Goal: Task Accomplishment & Management: Use online tool/utility

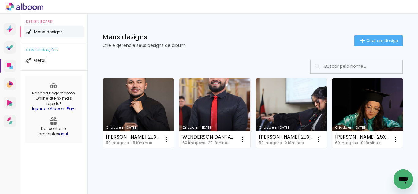
click at [376, 128] on div "Criado em 28/08/25 VICENTE FRANCISCO 20X40 50 imagens ∙ 18 lâminas Abrir Fazer …" at bounding box center [253, 112] width 306 height 75
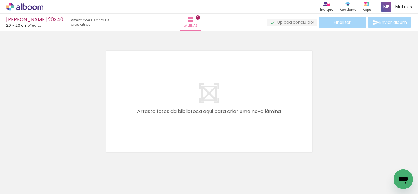
scroll to position [0, 1095]
drag, startPoint x: 102, startPoint y: 184, endPoint x: 165, endPoint y: 113, distance: 95.5
click at [143, 110] on quentale-workspace at bounding box center [209, 97] width 418 height 194
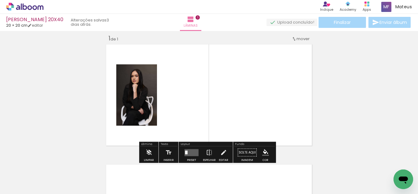
scroll to position [8, 0]
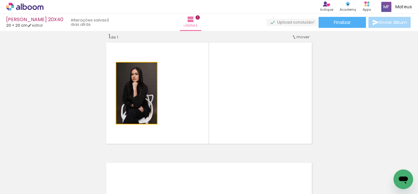
drag, startPoint x: 131, startPoint y: 91, endPoint x: 89, endPoint y: 93, distance: 42.6
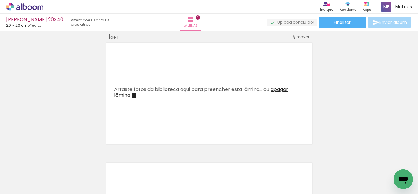
scroll to position [0, 869]
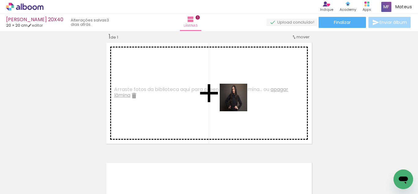
drag, startPoint x: 186, startPoint y: 176, endPoint x: 238, endPoint y: 102, distance: 90.3
click at [238, 102] on quentale-workspace at bounding box center [209, 97] width 418 height 194
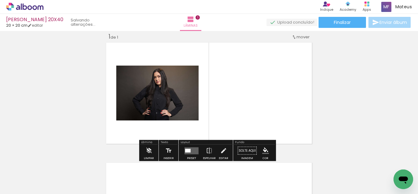
click at [191, 145] on div at bounding box center [191, 150] width 17 height 12
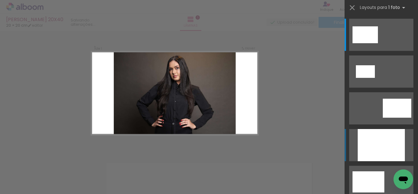
click at [391, 142] on div at bounding box center [381, 145] width 47 height 32
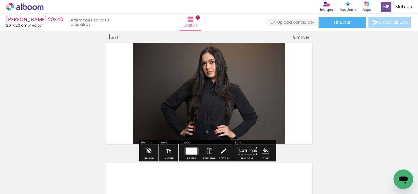
click at [220, 147] on iron-icon at bounding box center [223, 151] width 7 height 12
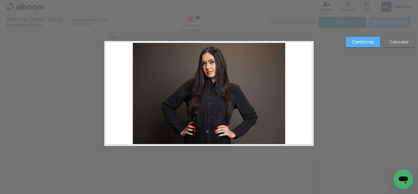
click at [188, 101] on quentale-photo at bounding box center [209, 93] width 152 height 105
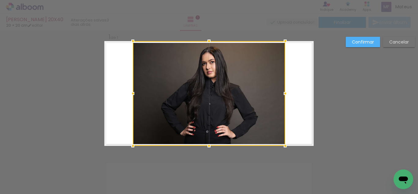
scroll to position [8, 0]
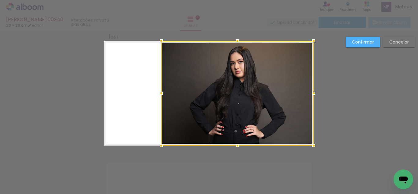
drag, startPoint x: 171, startPoint y: 97, endPoint x: 226, endPoint y: 95, distance: 55.4
click at [226, 95] on div at bounding box center [237, 93] width 152 height 105
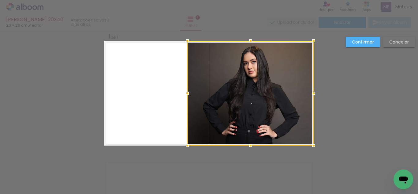
click at [159, 95] on album-spread "1 de 1" at bounding box center [208, 93] width 209 height 105
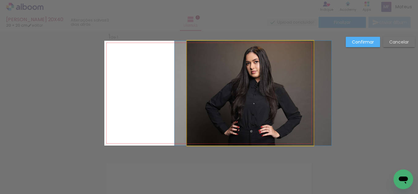
drag, startPoint x: 197, startPoint y: 88, endPoint x: 200, endPoint y: 90, distance: 3.7
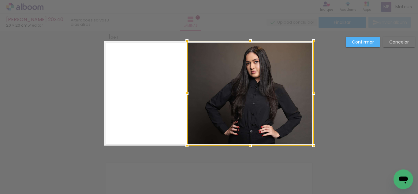
drag, startPoint x: 200, startPoint y: 87, endPoint x: 206, endPoint y: 86, distance: 5.6
click at [206, 86] on div at bounding box center [250, 93] width 127 height 105
click at [181, 83] on quentale-layouter at bounding box center [208, 93] width 209 height 105
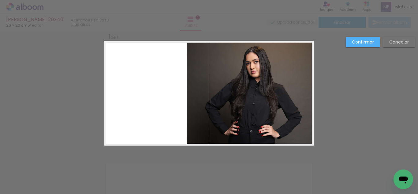
click at [253, 91] on quentale-photo at bounding box center [250, 93] width 127 height 105
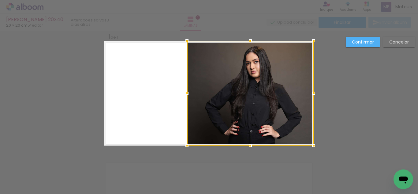
click at [225, 90] on div at bounding box center [250, 93] width 127 height 105
click at [281, 90] on div at bounding box center [250, 93] width 127 height 105
click at [136, 80] on quentale-layouter at bounding box center [208, 93] width 209 height 105
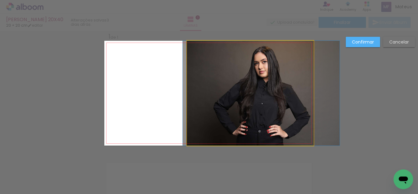
drag, startPoint x: 245, startPoint y: 84, endPoint x: 253, endPoint y: 86, distance: 8.5
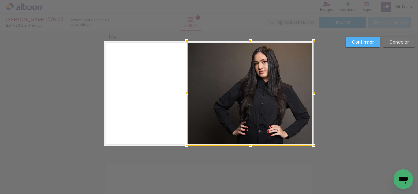
click at [251, 80] on div at bounding box center [250, 93] width 127 height 105
drag, startPoint x: 159, startPoint y: 87, endPoint x: 191, endPoint y: 91, distance: 31.8
click at [160, 87] on quentale-layouter at bounding box center [208, 93] width 209 height 105
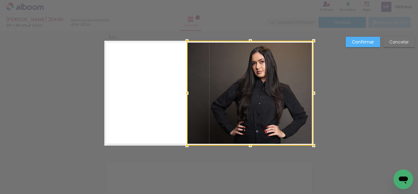
click at [248, 91] on div at bounding box center [250, 93] width 127 height 105
click at [175, 83] on quentale-layouter at bounding box center [208, 93] width 209 height 105
click at [365, 39] on paper-button "Confirmar" at bounding box center [363, 42] width 34 height 10
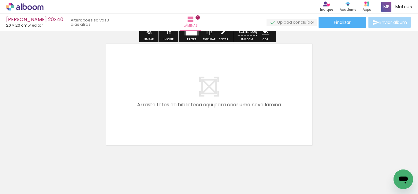
drag, startPoint x: 154, startPoint y: 172, endPoint x: 228, endPoint y: 154, distance: 76.3
click at [188, 102] on quentale-workspace at bounding box center [209, 97] width 418 height 194
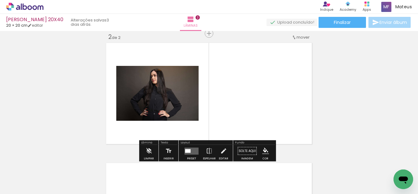
scroll to position [128, 0]
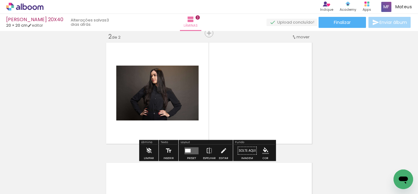
drag, startPoint x: 229, startPoint y: 169, endPoint x: 221, endPoint y: 125, distance: 44.0
click at [235, 86] on quentale-workspace at bounding box center [209, 97] width 418 height 194
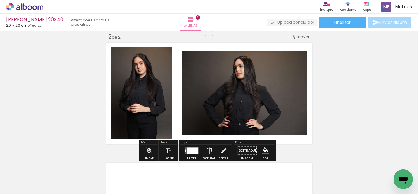
click at [188, 147] on div at bounding box center [192, 150] width 11 height 6
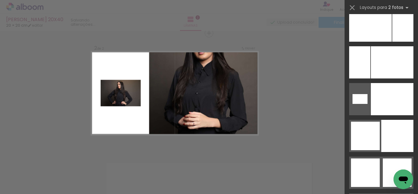
scroll to position [2907, 0]
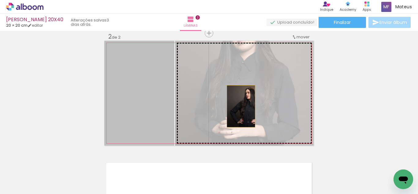
drag, startPoint x: 150, startPoint y: 113, endPoint x: 256, endPoint y: 105, distance: 106.5
click at [0, 0] on slot at bounding box center [0, 0] width 0 height 0
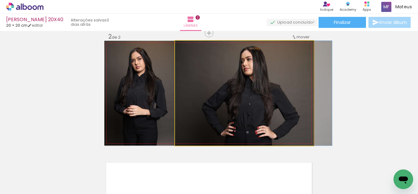
drag, startPoint x: 249, startPoint y: 106, endPoint x: 260, endPoint y: 105, distance: 11.1
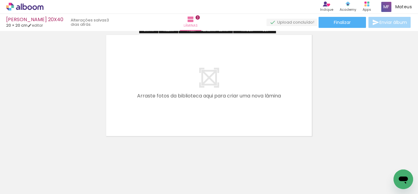
scroll to position [259, 0]
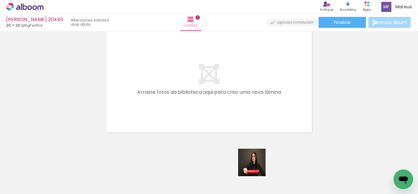
click at [256, 169] on div at bounding box center [254, 173] width 30 height 20
drag, startPoint x: 262, startPoint y: 178, endPoint x: 286, endPoint y: 165, distance: 27.4
click at [244, 110] on quentale-workspace at bounding box center [209, 97] width 418 height 194
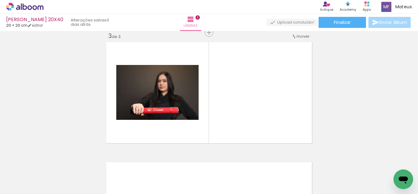
scroll to position [248, 0]
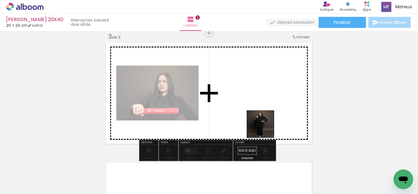
drag, startPoint x: 265, startPoint y: 128, endPoint x: 300, endPoint y: 176, distance: 59.3
click at [254, 117] on quentale-workspace at bounding box center [209, 97] width 418 height 194
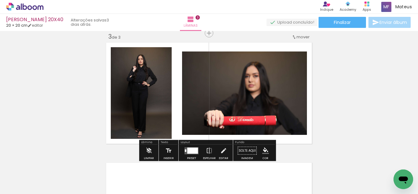
scroll to position [0, 915]
click at [185, 149] on quentale-layouter at bounding box center [191, 150] width 14 height 7
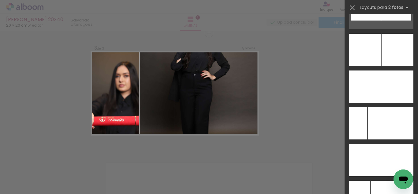
scroll to position [2775, 0]
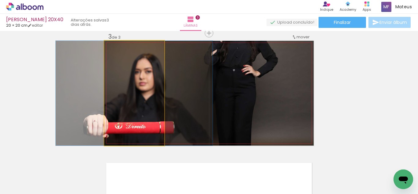
drag, startPoint x: 133, startPoint y: 100, endPoint x: 247, endPoint y: 113, distance: 114.2
click at [0, 0] on slot at bounding box center [0, 0] width 0 height 0
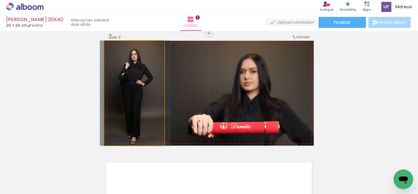
drag, startPoint x: 149, startPoint y: 107, endPoint x: 150, endPoint y: 103, distance: 4.0
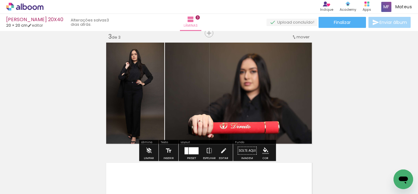
click at [194, 152] on div at bounding box center [194, 150] width 10 height 7
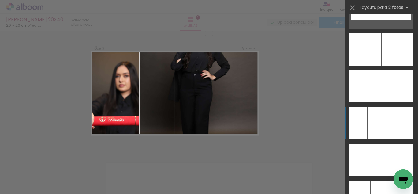
scroll to position [2863, 0]
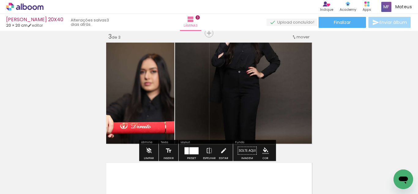
drag, startPoint x: 156, startPoint y: 93, endPoint x: 236, endPoint y: 89, distance: 79.7
click at [0, 0] on slot at bounding box center [0, 0] width 0 height 0
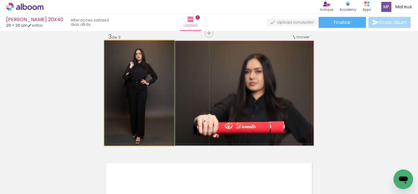
drag, startPoint x: 157, startPoint y: 94, endPoint x: 155, endPoint y: 84, distance: 10.3
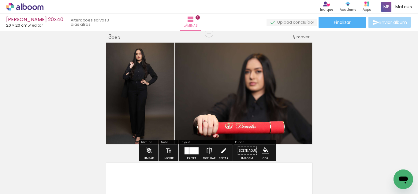
click at [218, 148] on paper-button "Editar" at bounding box center [223, 152] width 13 height 16
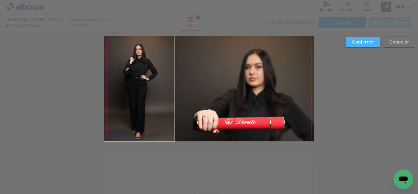
click at [140, 121] on quentale-photo at bounding box center [139, 88] width 70 height 105
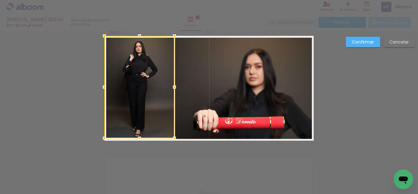
click at [139, 138] on div at bounding box center [139, 138] width 12 height 12
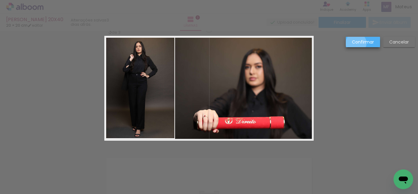
click at [0, 0] on slot "Confirmar" at bounding box center [0, 0] width 0 height 0
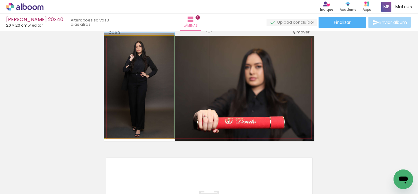
click at [144, 115] on quentale-photo at bounding box center [139, 87] width 70 height 102
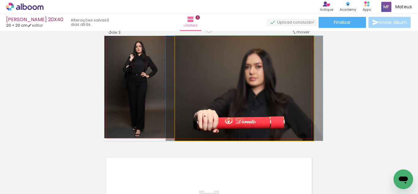
click at [243, 102] on quentale-photo at bounding box center [244, 88] width 139 height 105
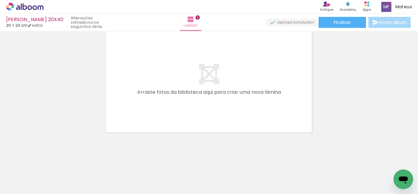
scroll to position [0, 985]
drag, startPoint x: 211, startPoint y: 175, endPoint x: 248, endPoint y: 174, distance: 36.7
click at [221, 100] on quentale-workspace at bounding box center [209, 97] width 418 height 194
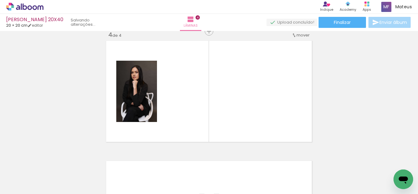
drag, startPoint x: 248, startPoint y: 175, endPoint x: 271, endPoint y: 165, distance: 25.5
click at [244, 102] on quentale-workspace at bounding box center [209, 97] width 418 height 194
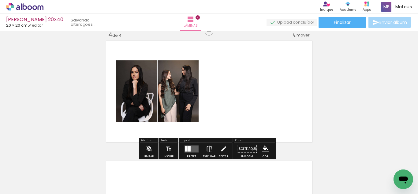
scroll to position [368, 0]
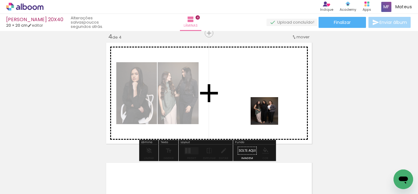
drag, startPoint x: 271, startPoint y: 165, endPoint x: 265, endPoint y: 106, distance: 59.1
click at [265, 106] on quentale-workspace at bounding box center [209, 97] width 418 height 194
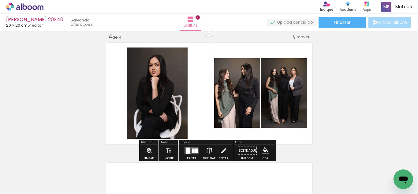
click at [191, 147] on quentale-layouter at bounding box center [191, 150] width 14 height 7
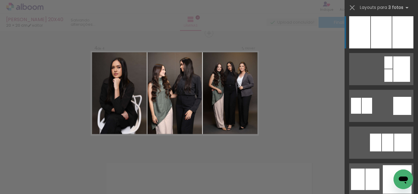
scroll to position [553, 0]
click at [387, 36] on div at bounding box center [381, 33] width 21 height 32
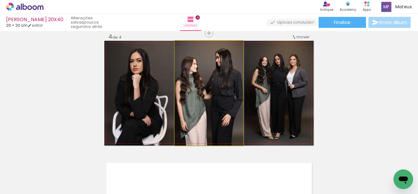
click at [221, 98] on quentale-photo at bounding box center [209, 93] width 69 height 105
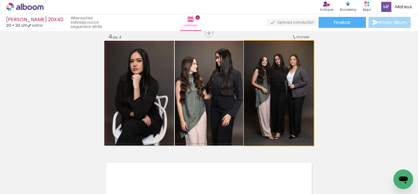
click at [267, 104] on quentale-photo at bounding box center [279, 93] width 70 height 105
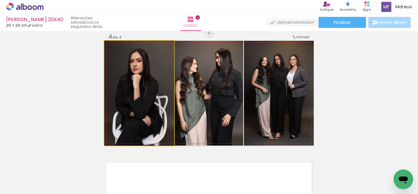
click at [153, 88] on quentale-photo at bounding box center [139, 93] width 70 height 105
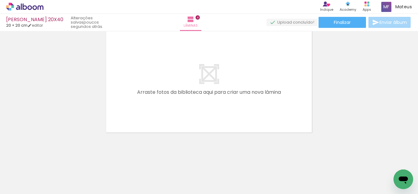
scroll to position [0, 1146]
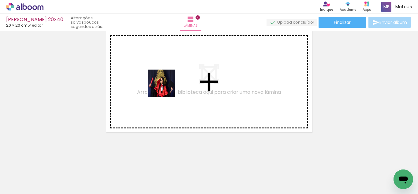
drag, startPoint x: 161, startPoint y: 173, endPoint x: 174, endPoint y: 140, distance: 35.8
click at [167, 86] on quentale-workspace at bounding box center [209, 97] width 418 height 194
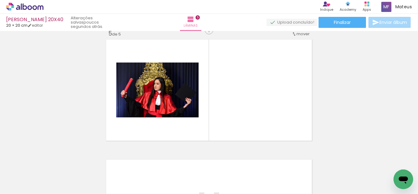
scroll to position [488, 0]
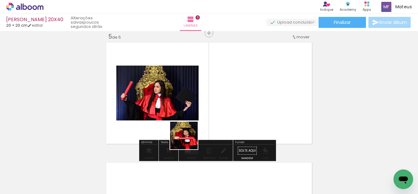
drag, startPoint x: 187, startPoint y: 174, endPoint x: 210, endPoint y: 169, distance: 23.8
click at [190, 115] on quentale-workspace at bounding box center [209, 97] width 418 height 194
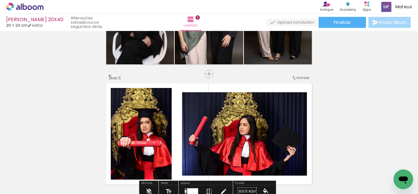
scroll to position [447, 0]
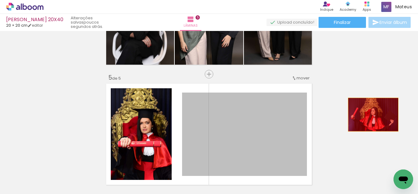
drag, startPoint x: 226, startPoint y: 126, endPoint x: 345, endPoint y: 123, distance: 119.0
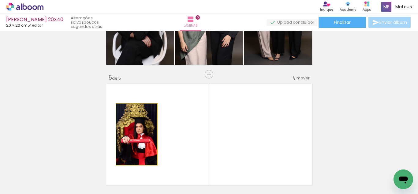
drag, startPoint x: 133, startPoint y: 135, endPoint x: 84, endPoint y: 131, distance: 49.4
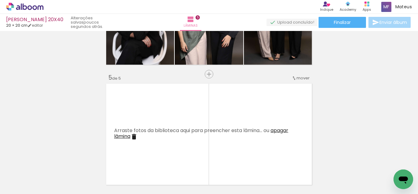
scroll to position [0, 633]
drag, startPoint x: 149, startPoint y: 173, endPoint x: 162, endPoint y: 114, distance: 60.6
click at [162, 114] on quentale-workspace at bounding box center [209, 97] width 418 height 194
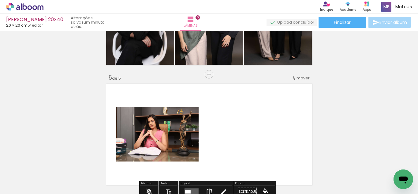
click at [195, 109] on quentale-workspace at bounding box center [209, 97] width 418 height 194
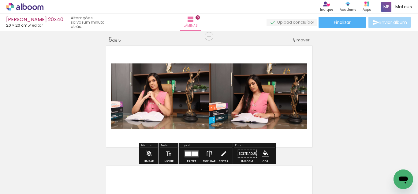
scroll to position [485, 0]
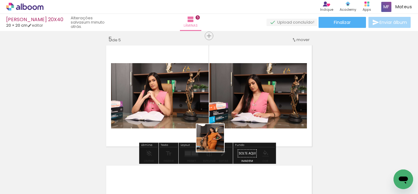
drag, startPoint x: 215, startPoint y: 172, endPoint x: 249, endPoint y: 154, distance: 38.0
click at [211, 122] on quentale-workspace at bounding box center [209, 97] width 418 height 194
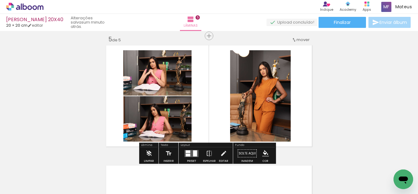
click at [252, 110] on quentale-workspace at bounding box center [209, 97] width 418 height 194
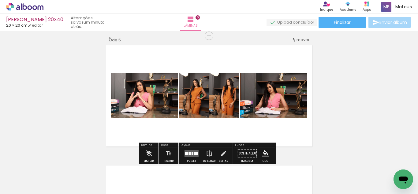
scroll to position [0, 562]
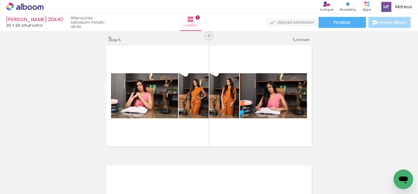
drag, startPoint x: 188, startPoint y: 173, endPoint x: 201, endPoint y: 98, distance: 77.0
click at [200, 94] on quentale-workspace at bounding box center [209, 97] width 418 height 194
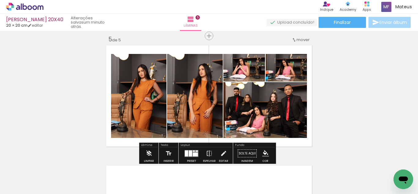
click at [191, 151] on quentale-layouter at bounding box center [191, 153] width 14 height 7
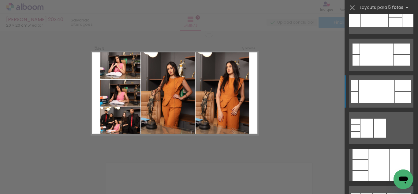
scroll to position [471, 0]
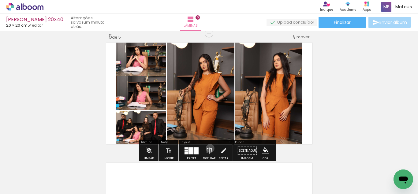
click at [209, 148] on iron-icon at bounding box center [209, 150] width 7 height 12
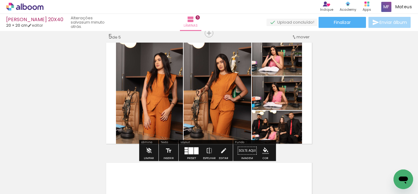
click at [135, 100] on quentale-photo at bounding box center [149, 93] width 67 height 105
click at [224, 147] on iron-icon at bounding box center [223, 150] width 7 height 12
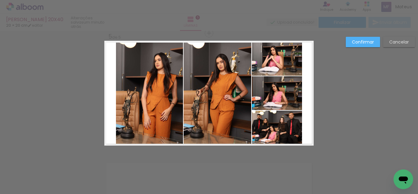
click at [137, 98] on quentale-photo at bounding box center [149, 93] width 67 height 105
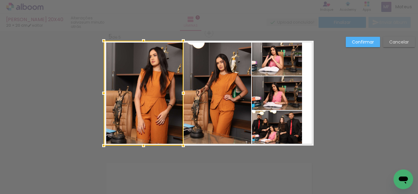
drag, startPoint x: 114, startPoint y: 93, endPoint x: 104, endPoint y: 95, distance: 10.9
click at [104, 95] on div at bounding box center [104, 93] width 12 height 12
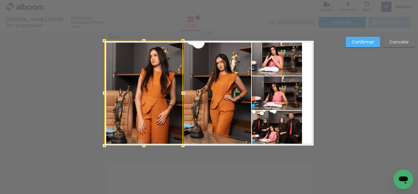
click at [155, 95] on div at bounding box center [143, 93] width 79 height 105
click at [212, 98] on quentale-photo at bounding box center [218, 93] width 68 height 105
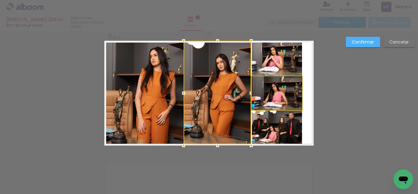
click at [274, 101] on quentale-photo at bounding box center [277, 93] width 50 height 34
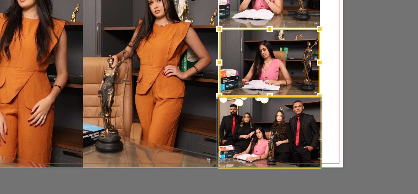
click at [281, 124] on quentale-photo at bounding box center [277, 127] width 50 height 35
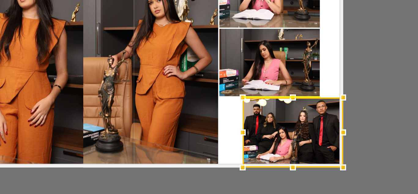
drag, startPoint x: 274, startPoint y: 129, endPoint x: 288, endPoint y: 129, distance: 14.1
click at [288, 129] on div at bounding box center [288, 127] width 50 height 35
click at [271, 97] on quentale-photo at bounding box center [277, 93] width 50 height 34
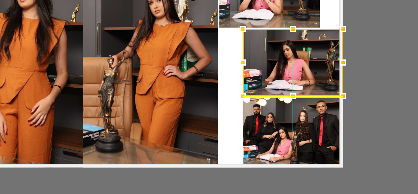
drag, startPoint x: 263, startPoint y: 95, endPoint x: 279, endPoint y: 95, distance: 16.5
click at [279, 95] on div at bounding box center [288, 93] width 50 height 34
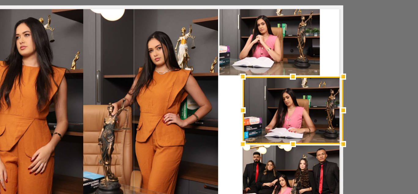
scroll to position [463, 0]
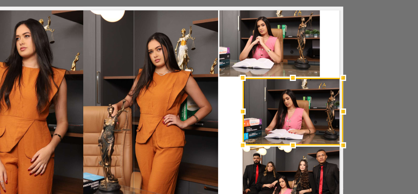
click at [272, 85] on quentale-photo at bounding box center [277, 82] width 50 height 35
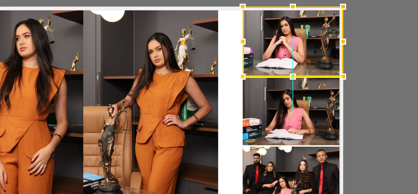
drag, startPoint x: 271, startPoint y: 84, endPoint x: 287, endPoint y: 82, distance: 16.0
click at [287, 82] on div at bounding box center [288, 82] width 50 height 35
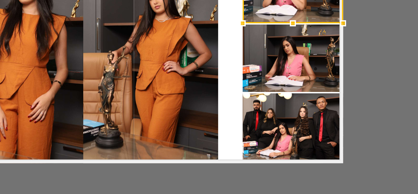
click at [274, 132] on quentale-photo at bounding box center [288, 125] width 50 height 35
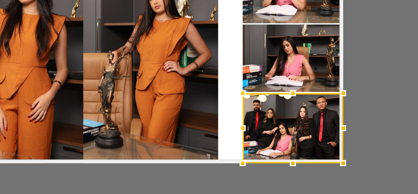
scroll to position [490, 0]
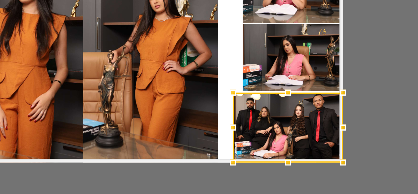
drag, startPoint x: 261, startPoint y: 125, endPoint x: 252, endPoint y: 127, distance: 8.8
click at [252, 127] on div at bounding box center [258, 125] width 12 height 12
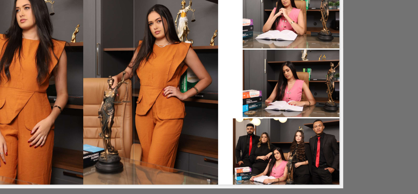
scroll to position [477, 0]
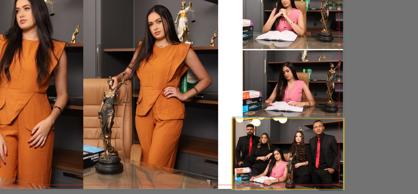
click at [259, 139] on quentale-photo at bounding box center [285, 138] width 55 height 35
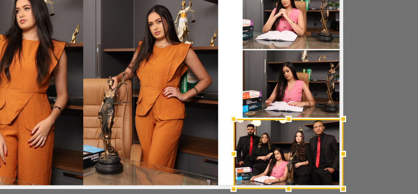
click at [257, 138] on div at bounding box center [259, 138] width 12 height 12
click at [273, 106] on quentale-photo at bounding box center [288, 104] width 50 height 34
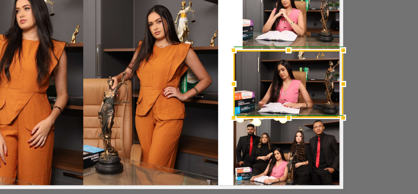
drag, startPoint x: 262, startPoint y: 105, endPoint x: 259, endPoint y: 107, distance: 4.2
click at [259, 107] on div at bounding box center [259, 104] width 12 height 12
click at [277, 78] on quentale-photo at bounding box center [288, 68] width 50 height 35
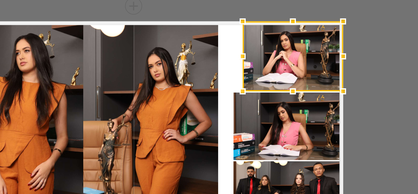
scroll to position [455, 0]
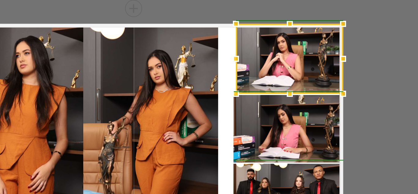
drag, startPoint x: 262, startPoint y: 91, endPoint x: 258, endPoint y: 93, distance: 3.7
click at [258, 93] on div at bounding box center [260, 91] width 12 height 12
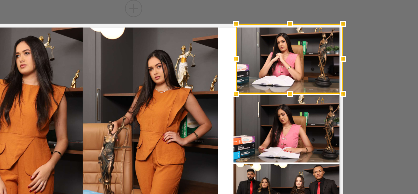
click at [238, 96] on quentale-photo at bounding box center [218, 126] width 68 height 105
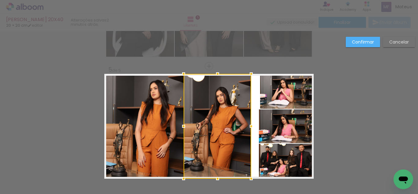
click at [195, 107] on div at bounding box center [218, 126] width 68 height 105
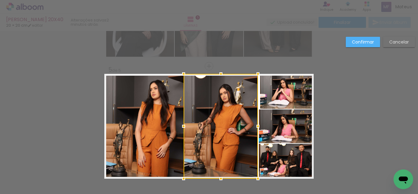
drag, startPoint x: 250, startPoint y: 124, endPoint x: 254, endPoint y: 98, distance: 26.6
click at [253, 125] on div at bounding box center [258, 126] width 12 height 12
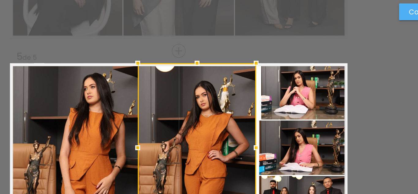
click at [266, 94] on quentale-photo at bounding box center [287, 91] width 54 height 35
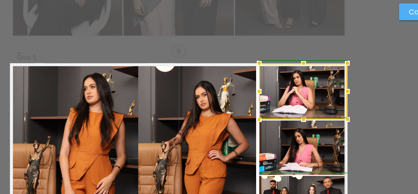
click at [258, 92] on div at bounding box center [259, 91] width 12 height 12
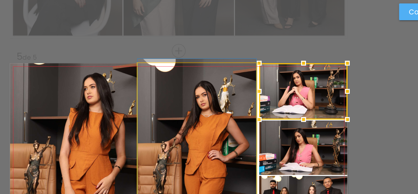
click at [238, 106] on quentale-photo at bounding box center [220, 126] width 73 height 105
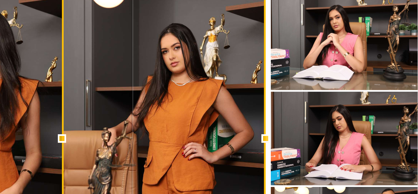
scroll to position [462, 0]
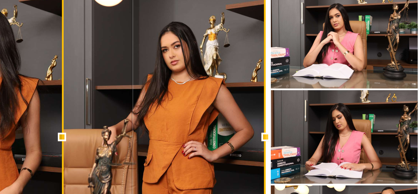
click at [246, 113] on div at bounding box center [220, 118] width 73 height 105
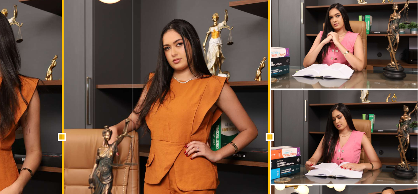
click at [256, 116] on div at bounding box center [258, 118] width 12 height 12
click at [224, 108] on div at bounding box center [221, 118] width 75 height 105
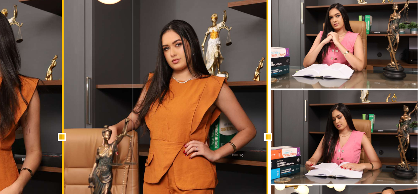
click at [257, 117] on div at bounding box center [258, 118] width 12 height 12
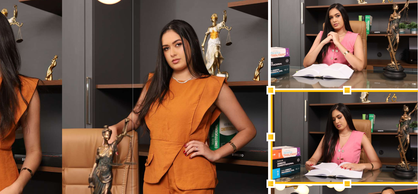
click at [225, 108] on quentale-photo at bounding box center [221, 118] width 74 height 105
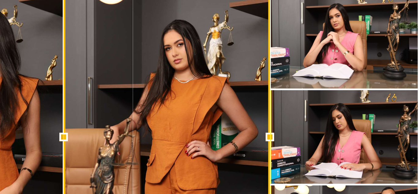
click at [217, 107] on div at bounding box center [221, 118] width 74 height 105
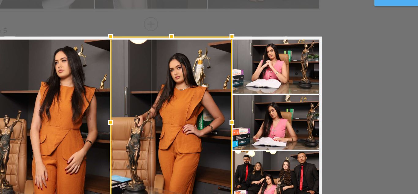
click at [283, 94] on quentale-photo at bounding box center [286, 83] width 55 height 35
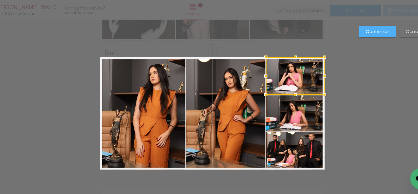
click at [349, 45] on paper-button "Confirmar" at bounding box center [363, 42] width 34 height 10
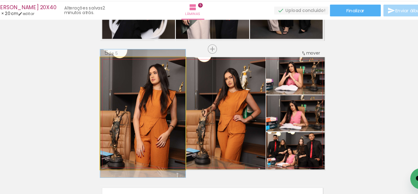
click at [155, 112] on quentale-photo at bounding box center [144, 118] width 80 height 105
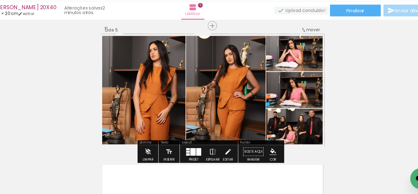
scroll to position [484, 0]
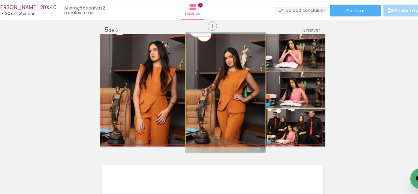
drag, startPoint x: 249, startPoint y: 106, endPoint x: 244, endPoint y: 108, distance: 5.3
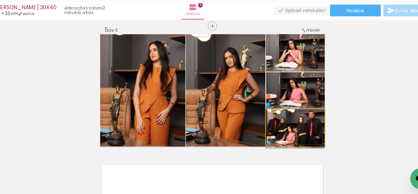
drag, startPoint x: 295, startPoint y: 132, endPoint x: 300, endPoint y: 133, distance: 4.7
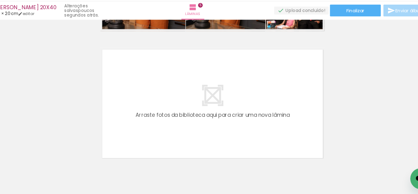
scroll to position [0, 1153]
drag, startPoint x: 153, startPoint y: 178, endPoint x: 173, endPoint y: 106, distance: 74.5
click at [173, 106] on quentale-workspace at bounding box center [209, 97] width 418 height 194
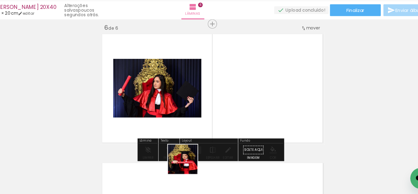
scroll to position [607, 0]
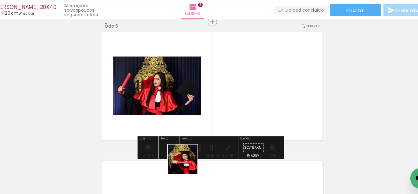
drag, startPoint x: 186, startPoint y: 166, endPoint x: 207, endPoint y: 152, distance: 25.2
click at [202, 96] on quentale-workspace at bounding box center [209, 97] width 418 height 194
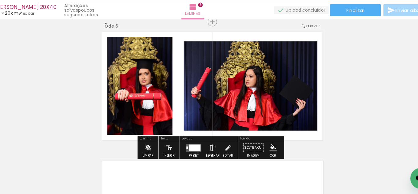
drag, startPoint x: 208, startPoint y: 159, endPoint x: 201, endPoint y: 118, distance: 41.5
click at [217, 80] on quentale-workspace at bounding box center [209, 97] width 418 height 194
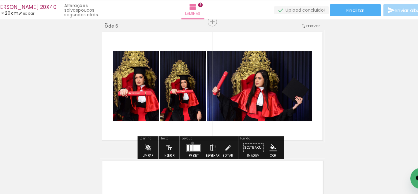
click at [189, 146] on div at bounding box center [191, 150] width 17 height 12
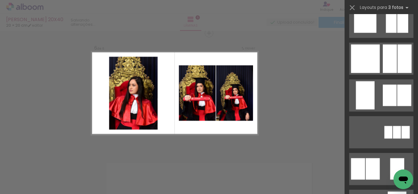
scroll to position [1921, 0]
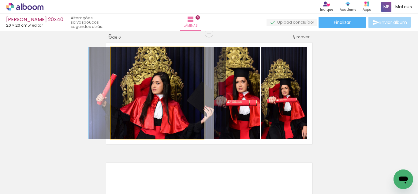
click at [187, 108] on quentale-photo at bounding box center [157, 92] width 93 height 91
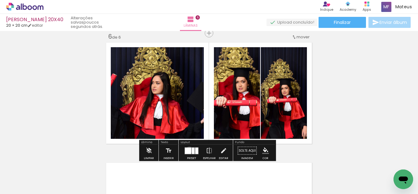
click at [188, 150] on div at bounding box center [188, 150] width 6 height 6
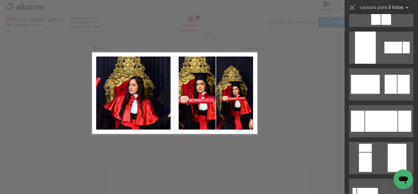
scroll to position [0, 0]
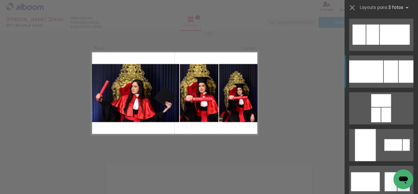
click at [377, 65] on div at bounding box center [366, 71] width 34 height 22
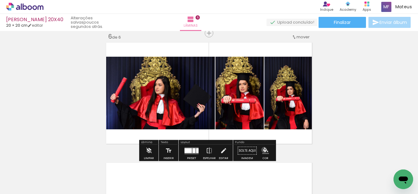
click at [262, 150] on iron-icon "color picker" at bounding box center [265, 150] width 7 height 7
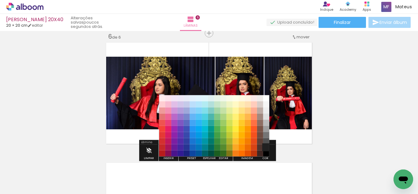
click at [264, 147] on paper-item "#212121" at bounding box center [266, 147] width 6 height 6
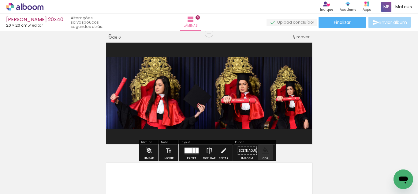
click at [266, 151] on iron-icon "color picker" at bounding box center [265, 150] width 7 height 7
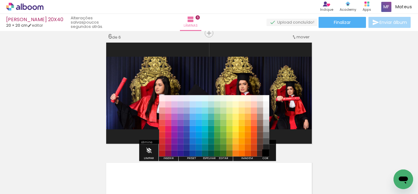
click at [264, 153] on paper-item "#000000" at bounding box center [266, 153] width 6 height 6
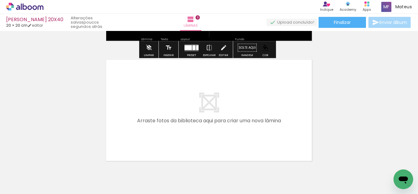
scroll to position [739, 0]
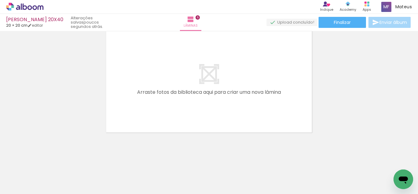
drag, startPoint x: 247, startPoint y: 145, endPoint x: 245, endPoint y: 117, distance: 28.2
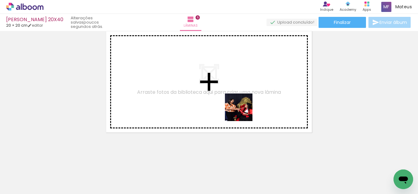
drag, startPoint x: 248, startPoint y: 181, endPoint x: 271, endPoint y: 144, distance: 43.0
click at [243, 109] on quentale-workspace at bounding box center [209, 97] width 418 height 194
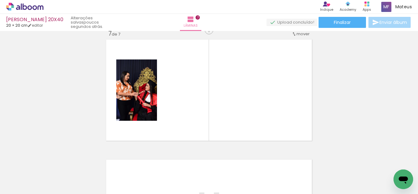
scroll to position [727, 0]
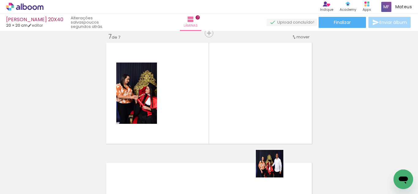
drag, startPoint x: 274, startPoint y: 177, endPoint x: 246, endPoint y: 121, distance: 62.5
click at [246, 121] on quentale-workspace at bounding box center [209, 97] width 418 height 194
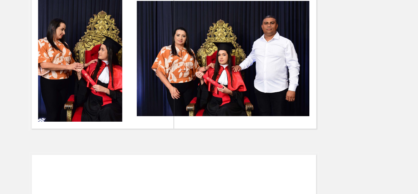
scroll to position [0, 1244]
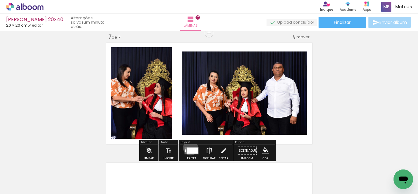
click at [189, 147] on div at bounding box center [192, 150] width 11 height 6
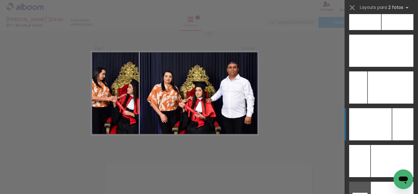
scroll to position [2813, 0]
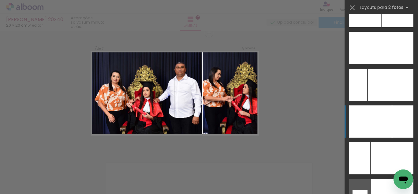
click at [385, 112] on div at bounding box center [370, 121] width 43 height 32
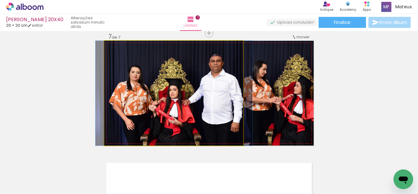
click at [205, 95] on quentale-photo at bounding box center [173, 93] width 139 height 105
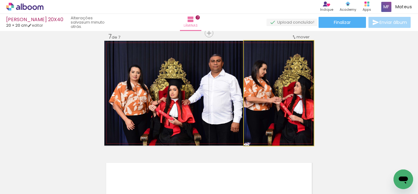
click at [267, 103] on quentale-photo at bounding box center [279, 93] width 70 height 105
drag, startPoint x: 273, startPoint y: 101, endPoint x: 269, endPoint y: 101, distance: 3.4
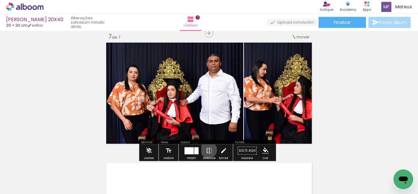
click at [207, 150] on iron-icon at bounding box center [209, 150] width 7 height 12
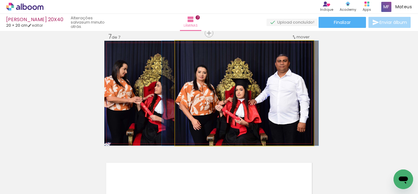
drag, startPoint x: 203, startPoint y: 102, endPoint x: 159, endPoint y: 95, distance: 45.1
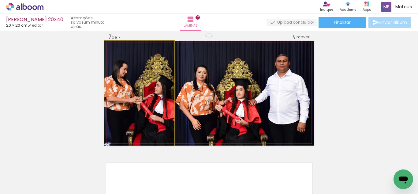
drag, startPoint x: 137, startPoint y: 90, endPoint x: 151, endPoint y: 89, distance: 13.8
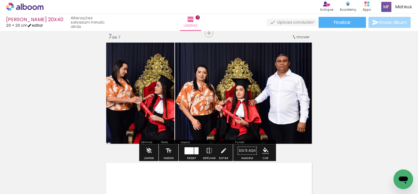
click at [32, 27] on iron-icon at bounding box center [30, 25] width 4 height 4
type input "1"
type input "20"
type input "40"
type input "3"
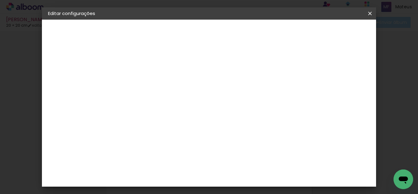
click at [259, 68] on div "Mostrar sangria" at bounding box center [238, 71] width 41 height 8
type paper-checkbox "on"
click at [249, 30] on span "Salvar configurações" at bounding box center [232, 34] width 31 height 9
click at [249, 34] on span "Salvar configurações" at bounding box center [232, 34] width 31 height 9
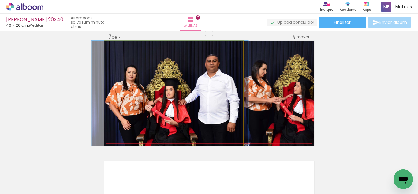
click at [183, 86] on quentale-photo at bounding box center [173, 93] width 139 height 105
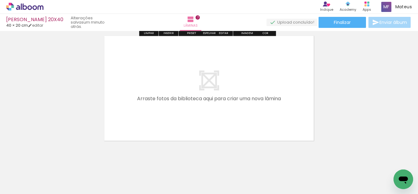
drag, startPoint x: 226, startPoint y: 177, endPoint x: 255, endPoint y: 187, distance: 30.9
click at [226, 114] on quentale-workspace at bounding box center [209, 97] width 418 height 194
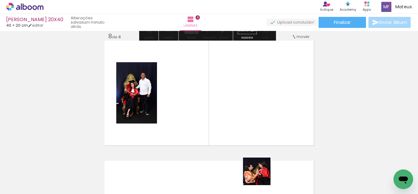
scroll to position [847, 0]
drag, startPoint x: 261, startPoint y: 176, endPoint x: 300, endPoint y: 179, distance: 39.3
click at [253, 129] on quentale-workspace at bounding box center [209, 97] width 418 height 194
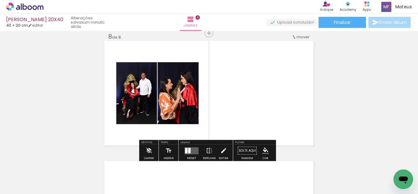
drag, startPoint x: 290, startPoint y: 152, endPoint x: 248, endPoint y: 127, distance: 48.2
click at [265, 101] on quentale-workspace at bounding box center [209, 97] width 418 height 194
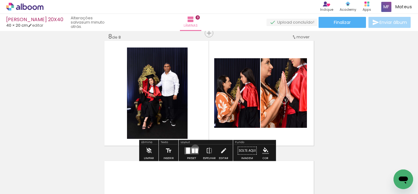
click at [195, 148] on div at bounding box center [196, 150] width 3 height 5
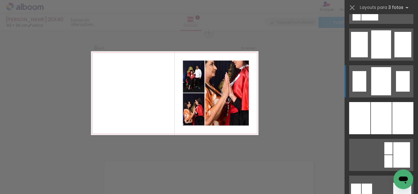
scroll to position [464, 0]
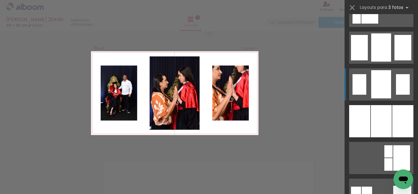
click at [376, 61] on div at bounding box center [381, 47] width 20 height 28
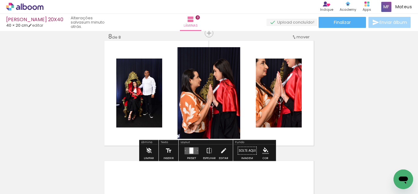
click at [192, 151] on quentale-layouter at bounding box center [191, 150] width 14 height 7
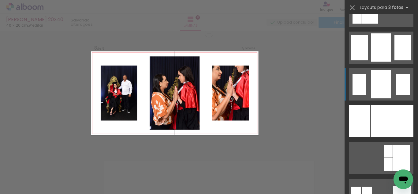
scroll to position [514, 0]
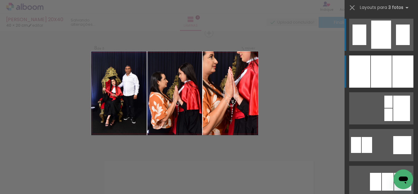
click at [392, 77] on div at bounding box center [402, 71] width 21 height 32
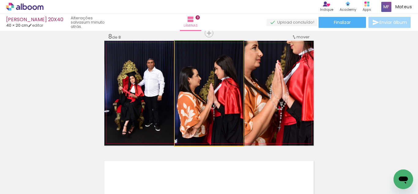
drag, startPoint x: 213, startPoint y: 88, endPoint x: 236, endPoint y: 85, distance: 24.1
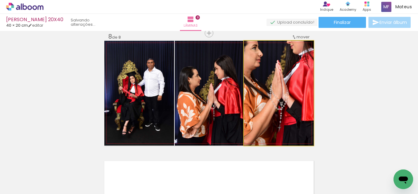
click at [261, 85] on quentale-photo at bounding box center [279, 93] width 70 height 105
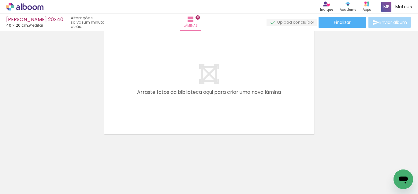
scroll to position [0, 1347]
drag, startPoint x: 218, startPoint y: 180, endPoint x: 222, endPoint y: 109, distance: 70.5
click at [222, 109] on quentale-workspace at bounding box center [209, 97] width 418 height 194
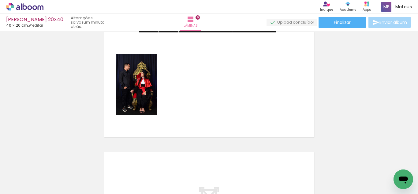
scroll to position [967, 0]
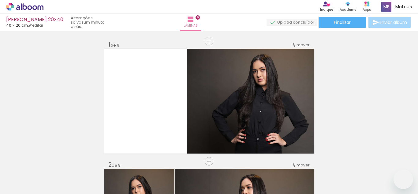
click at [256, 103] on quentale-workspace at bounding box center [209, 97] width 418 height 194
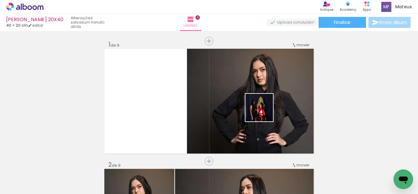
scroll to position [967, 0]
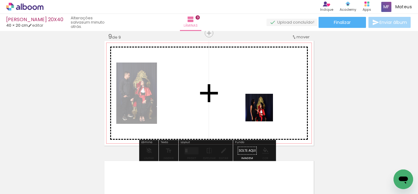
drag, startPoint x: 290, startPoint y: 179, endPoint x: 262, endPoint y: 110, distance: 74.7
click at [262, 110] on quentale-workspace at bounding box center [209, 97] width 418 height 194
